Goal: Find specific page/section: Find specific page/section

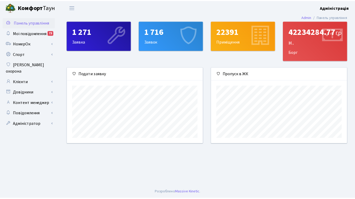
scroll to position [76, 137]
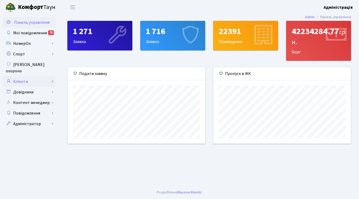
click at [20, 76] on link "Клієнти" at bounding box center [29, 81] width 53 height 11
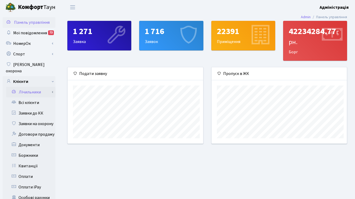
scroll to position [263923, 263864]
click at [59, 94] on div "1 271 Заявка 1 716 Заявок 22391 Приміщення 42234284.77 грн. Борг Подати заявку" at bounding box center [206, 85] width 295 height 129
click at [152, 154] on main "Admin Панель управління 1 271 Заявка 1 716 Заявок 22391 Приміщення 42234284.77 …" at bounding box center [206, 168] width 295 height 307
click at [63, 148] on div "1 271 Заявка 1 716 Заявок 22391 Приміщення 42234284.77 грн. Борг Подати заявку" at bounding box center [206, 85] width 295 height 129
click at [29, 97] on link "Всі клієнти" at bounding box center [29, 102] width 53 height 11
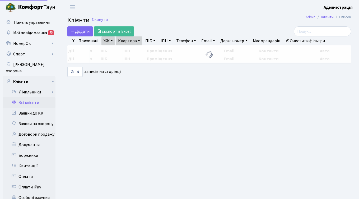
select select "25"
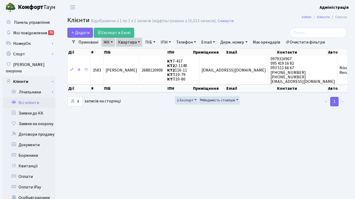
click at [312, 43] on link "Очистити фільтри" at bounding box center [305, 42] width 44 height 9
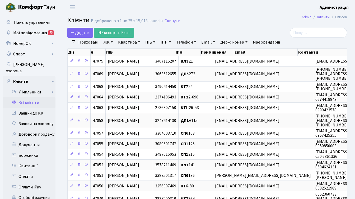
click at [280, 29] on div at bounding box center [303, 33] width 88 height 10
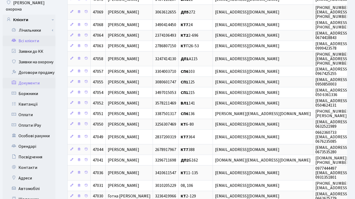
scroll to position [119, 0]
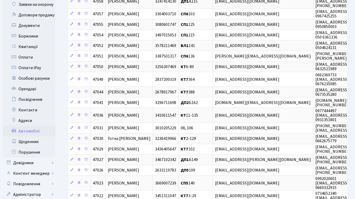
click at [35, 126] on link "Автомобілі" at bounding box center [29, 131] width 53 height 11
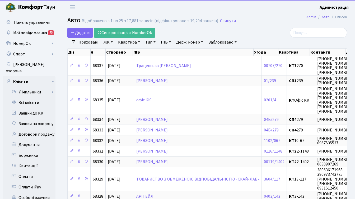
select select "25"
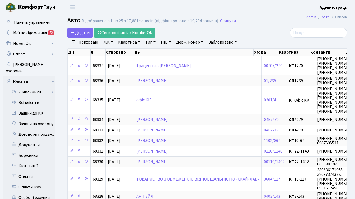
click at [216, 42] on link "Заблоковано" at bounding box center [222, 42] width 32 height 9
click at [221, 66] on link "Так" at bounding box center [227, 66] width 42 height 8
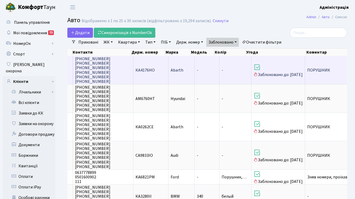
scroll to position [0, 199]
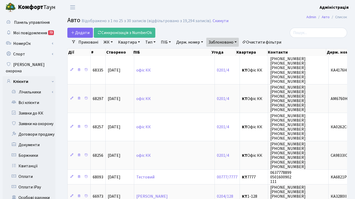
click at [244, 24] on h2 "Авто Відображено з 1 по 25 з 30 записів (відфільтровано з 19,294 записів). Скин…" at bounding box center [207, 21] width 280 height 9
click at [263, 42] on link "Очистити фільтри" at bounding box center [262, 42] width 44 height 9
